Goal: Task Accomplishment & Management: Manage account settings

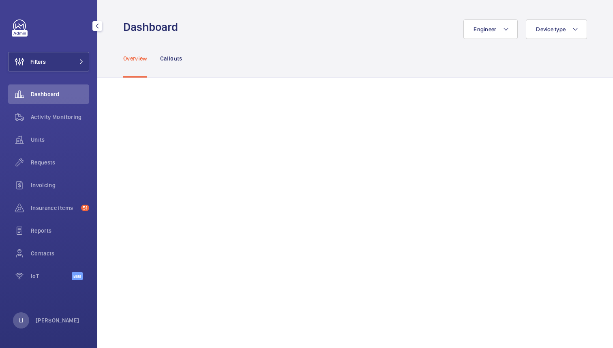
click at [51, 315] on div "LI Lina Ichiki" at bounding box center [46, 320] width 67 height 16
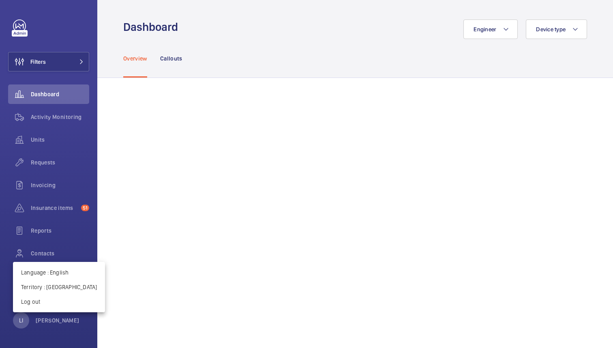
click at [56, 320] on div at bounding box center [306, 174] width 613 height 348
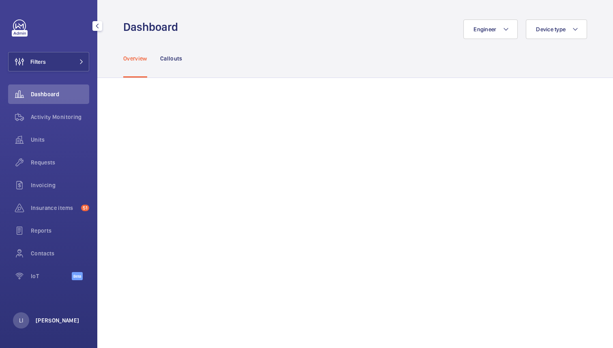
click at [56, 320] on p "[PERSON_NAME]" at bounding box center [58, 320] width 44 height 8
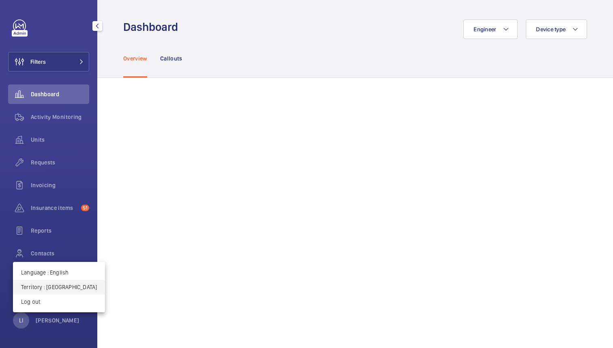
click at [56, 288] on p "Territory : France" at bounding box center [59, 287] width 76 height 8
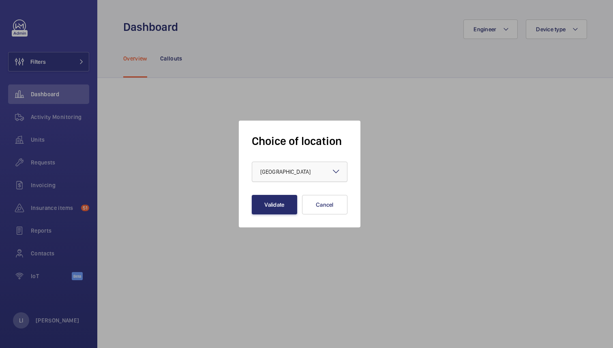
click at [287, 172] on div "× France" at bounding box center [295, 171] width 71 height 8
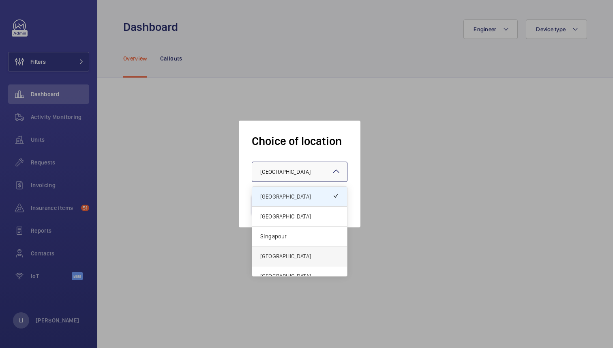
click at [273, 254] on span "[GEOGRAPHIC_DATA]" at bounding box center [299, 256] width 79 height 8
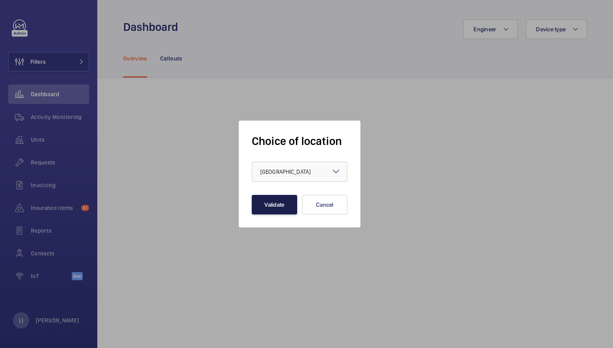
click at [279, 203] on button "Validate" at bounding box center [274, 204] width 45 height 19
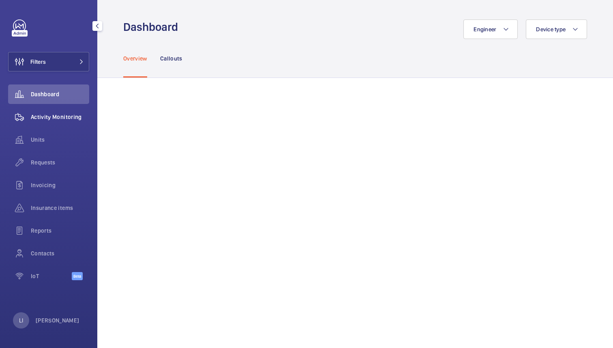
click at [59, 120] on span "Activity Monitoring" at bounding box center [60, 117] width 58 height 8
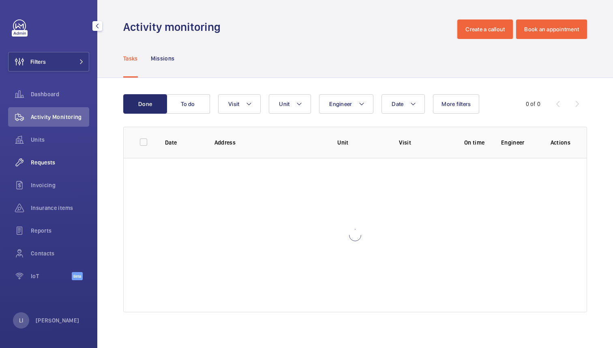
click at [47, 162] on span "Requests" at bounding box center [60, 162] width 58 height 8
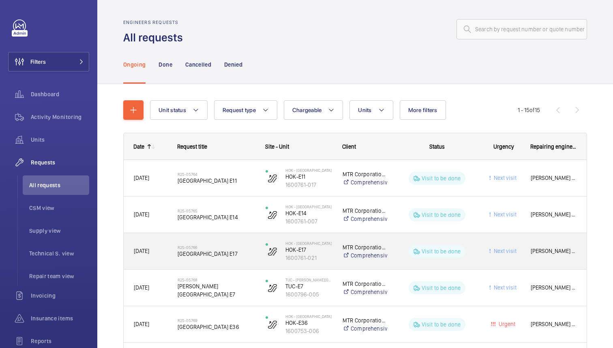
scroll to position [399, 0]
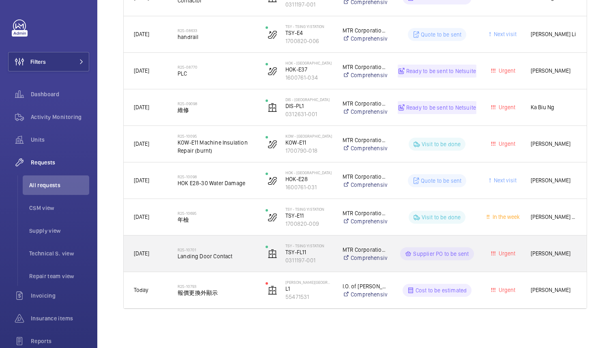
click at [249, 253] on span "Landing Door Contact" at bounding box center [216, 256] width 77 height 8
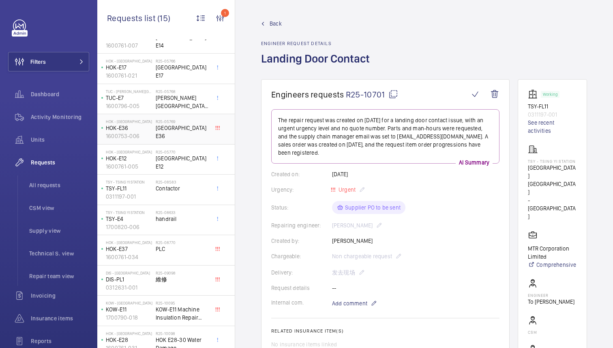
scroll to position [72, 0]
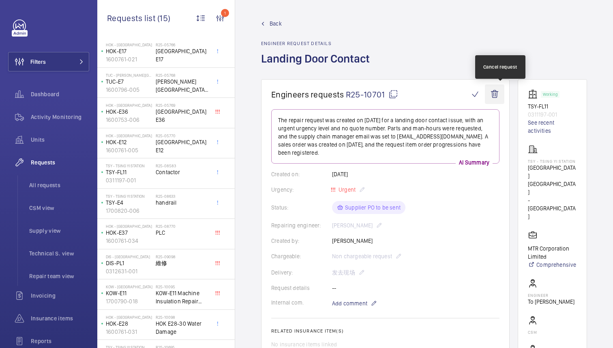
click at [502, 94] on wm-front-icon-button at bounding box center [494, 93] width 19 height 19
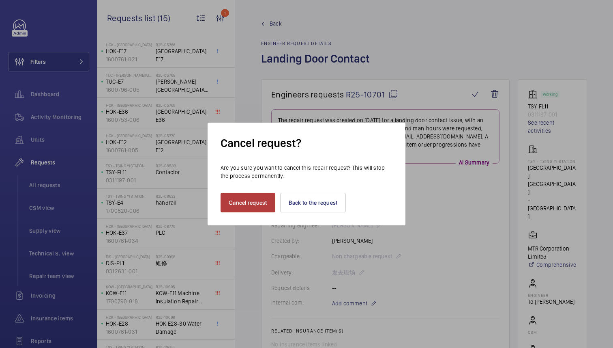
click at [247, 200] on button "Cancel request" at bounding box center [248, 202] width 55 height 19
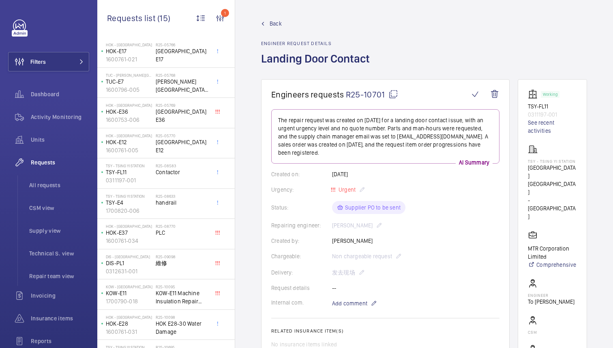
scroll to position [0, 0]
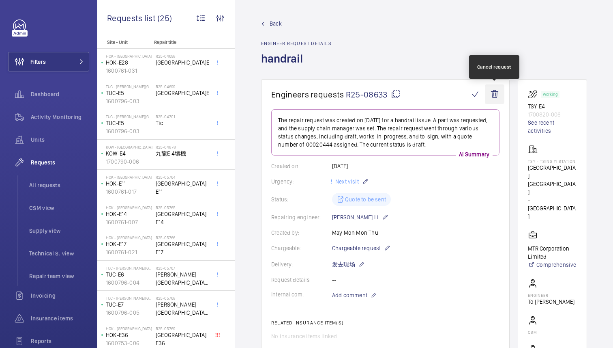
click at [494, 96] on wm-front-icon-button at bounding box center [494, 93] width 19 height 19
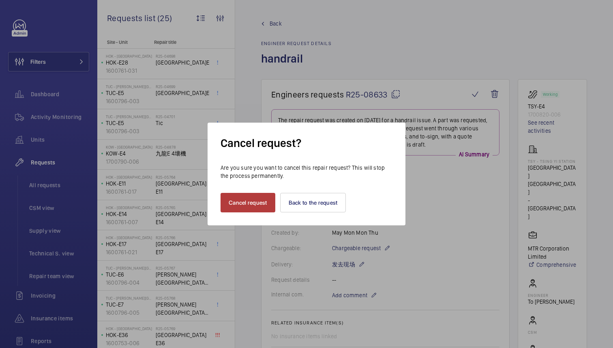
click at [263, 203] on button "Cancel request" at bounding box center [248, 202] width 55 height 19
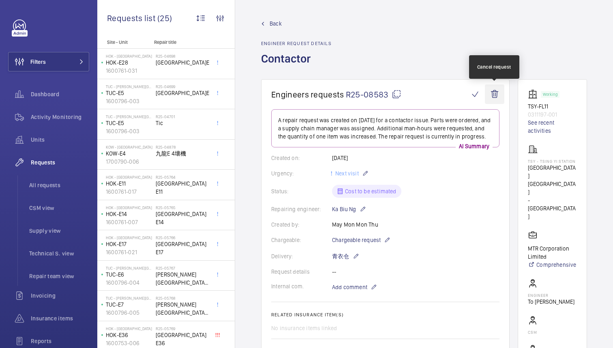
click at [497, 96] on wm-front-icon-button at bounding box center [494, 93] width 19 height 19
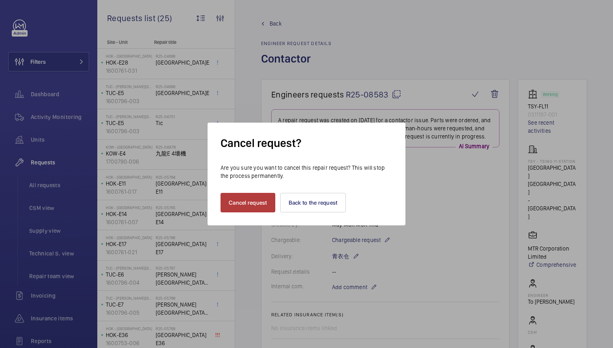
click at [249, 206] on button "Cancel request" at bounding box center [248, 202] width 55 height 19
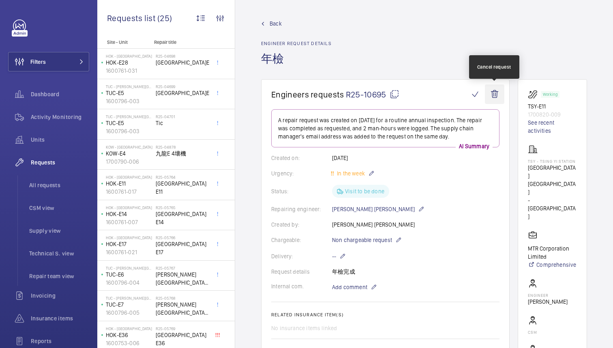
click at [496, 94] on wm-front-icon-button at bounding box center [494, 93] width 19 height 19
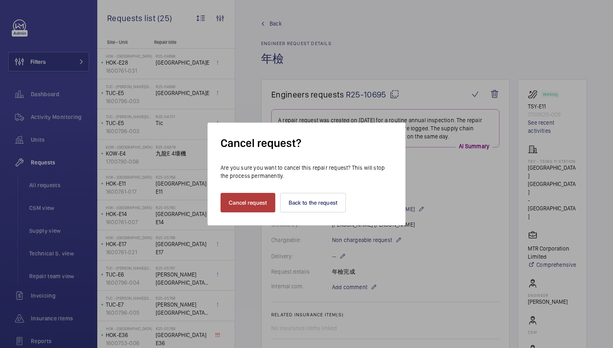
click at [251, 205] on button "Cancel request" at bounding box center [248, 202] width 55 height 19
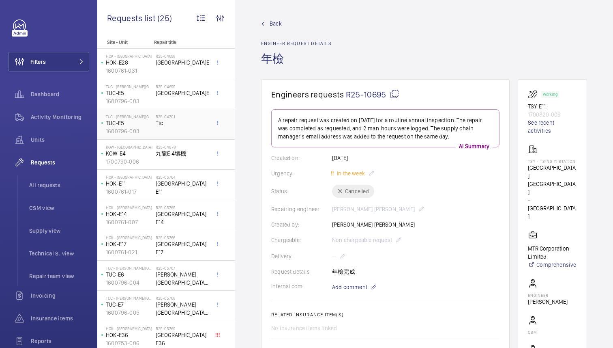
click at [170, 118] on h2 "R25-04701" at bounding box center [183, 116] width 54 height 5
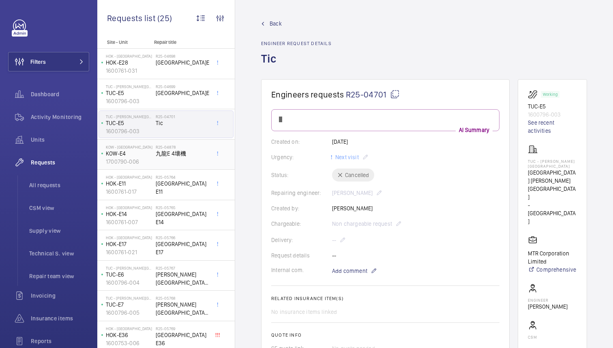
click at [177, 161] on div "R25-04878 九龍E 4壞機" at bounding box center [183, 156] width 54 height 24
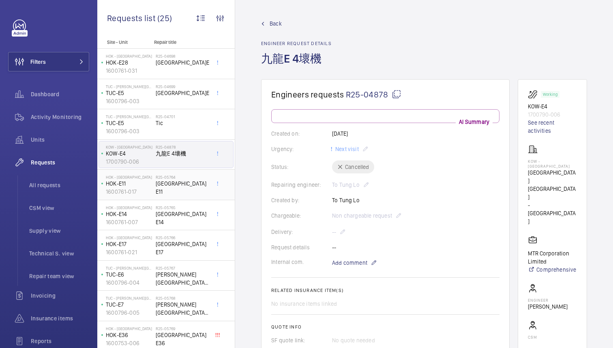
click at [178, 188] on span "[GEOGRAPHIC_DATA] E11" at bounding box center [183, 187] width 54 height 16
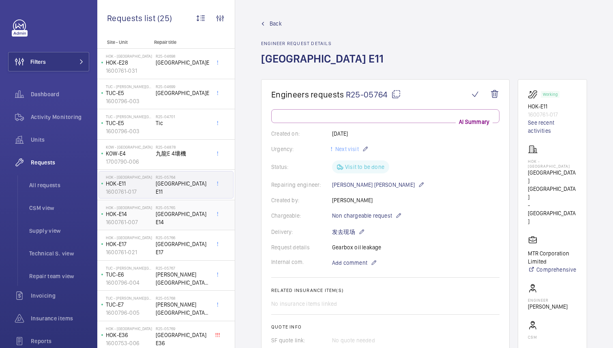
click at [179, 216] on span "[GEOGRAPHIC_DATA] E14" at bounding box center [183, 218] width 54 height 16
